Goal: Information Seeking & Learning: Learn about a topic

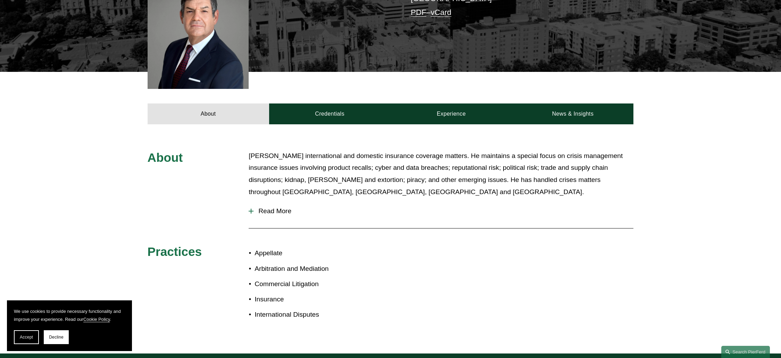
scroll to position [208, 0]
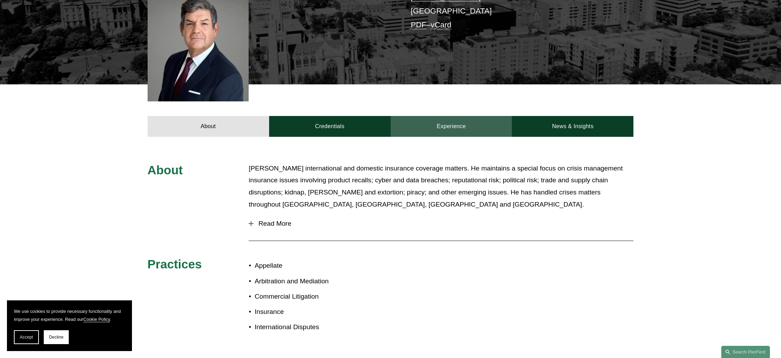
click at [450, 117] on link "Experience" at bounding box center [450, 126] width 121 height 21
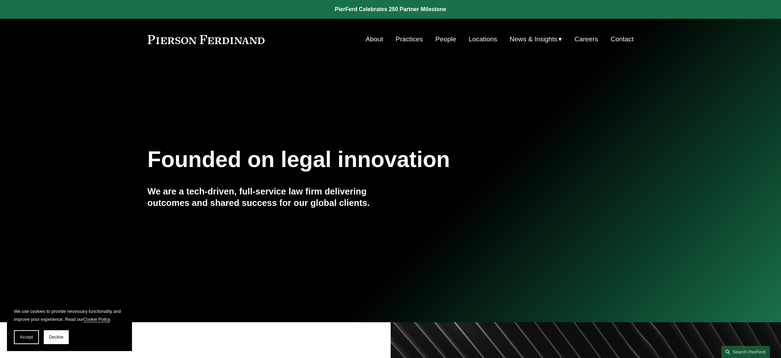
click at [401, 43] on link "Practices" at bounding box center [408, 39] width 27 height 13
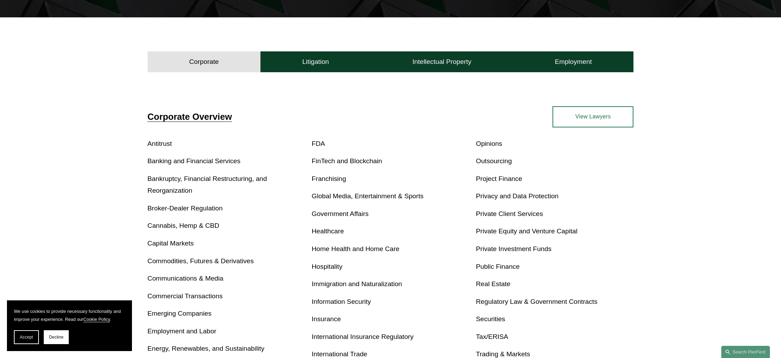
scroll to position [312, 0]
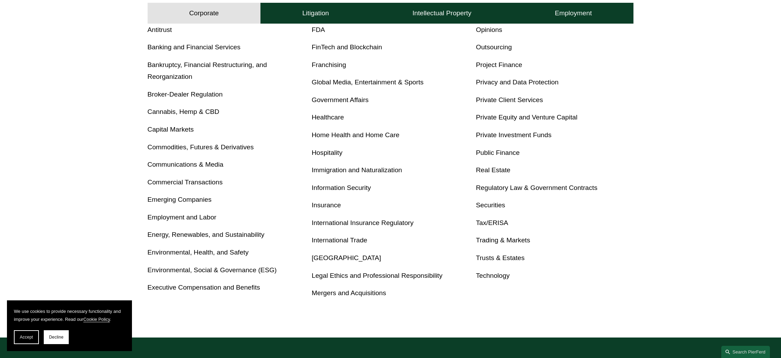
click at [195, 255] on link "Environmental, Health, and Safety" at bounding box center [198, 252] width 101 height 7
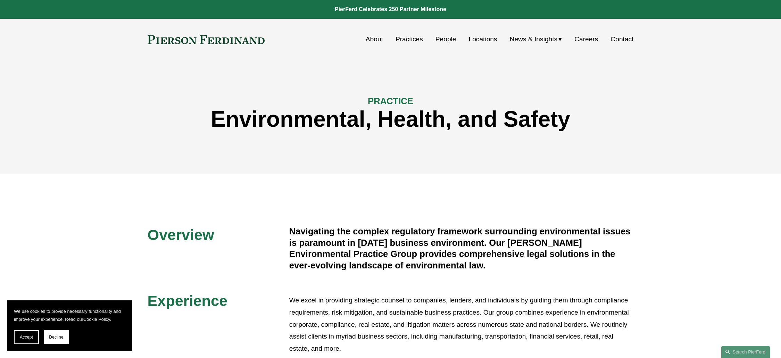
click at [447, 37] on link "People" at bounding box center [445, 39] width 21 height 13
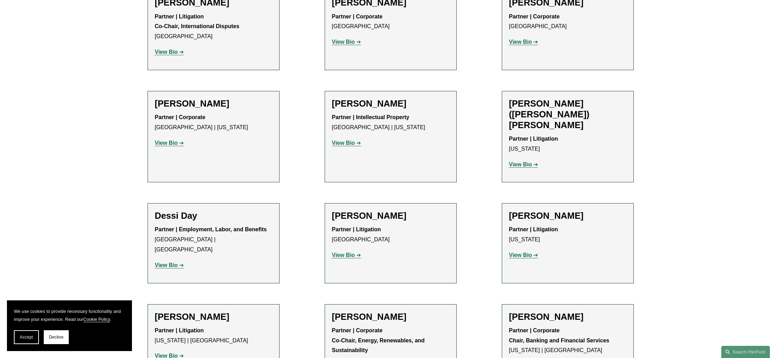
scroll to position [2117, 0]
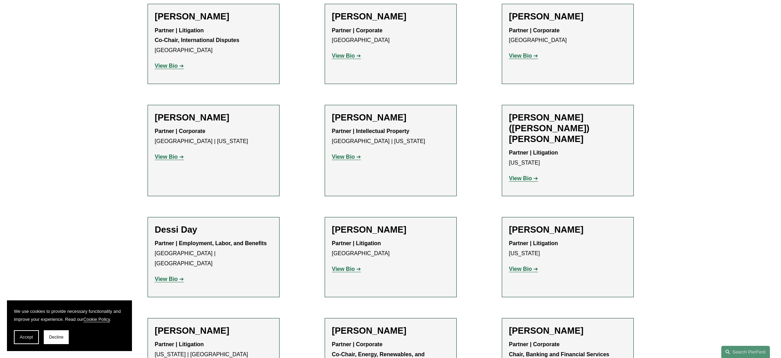
click at [532, 175] on link "View Bio" at bounding box center [523, 178] width 29 height 6
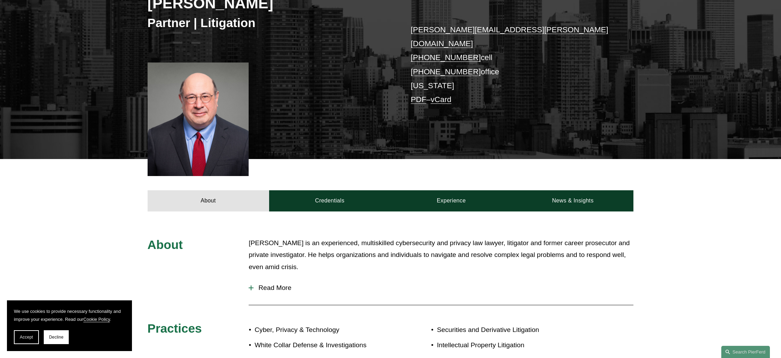
scroll to position [208, 0]
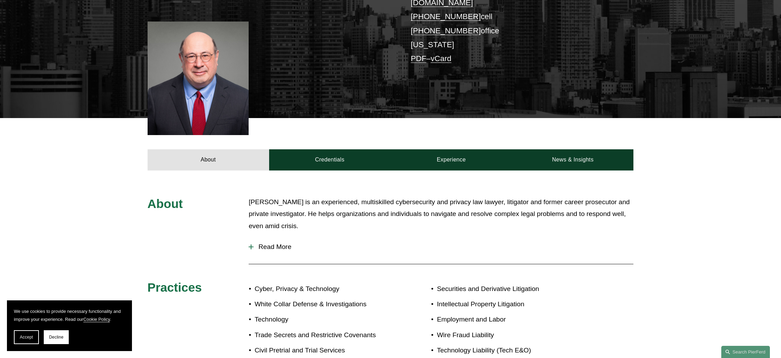
click at [280, 243] on span "Read More" at bounding box center [443, 247] width 380 height 8
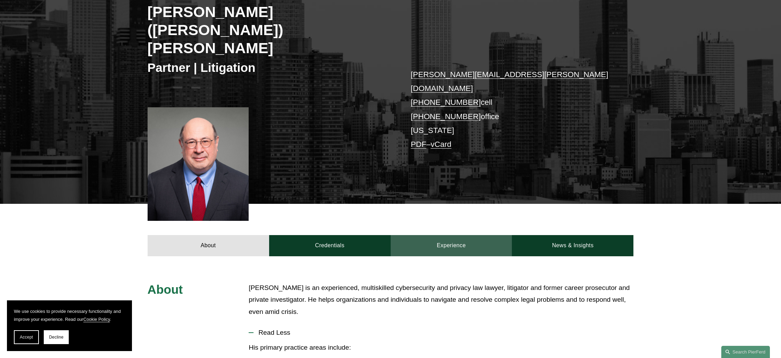
scroll to position [104, 0]
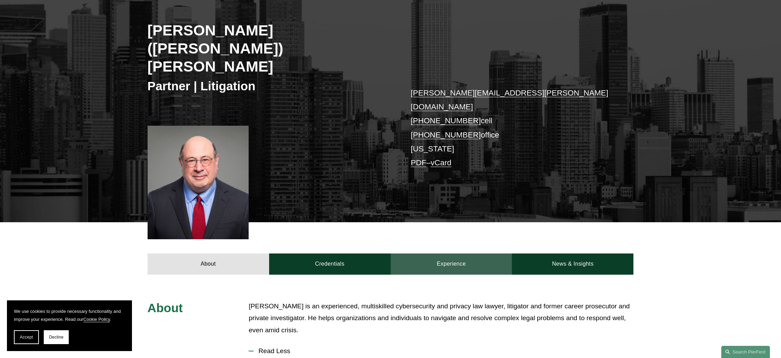
drag, startPoint x: 440, startPoint y: 226, endPoint x: 401, endPoint y: 226, distance: 39.9
click at [440, 253] on link "Experience" at bounding box center [450, 263] width 121 height 21
